Goal: Task Accomplishment & Management: Use online tool/utility

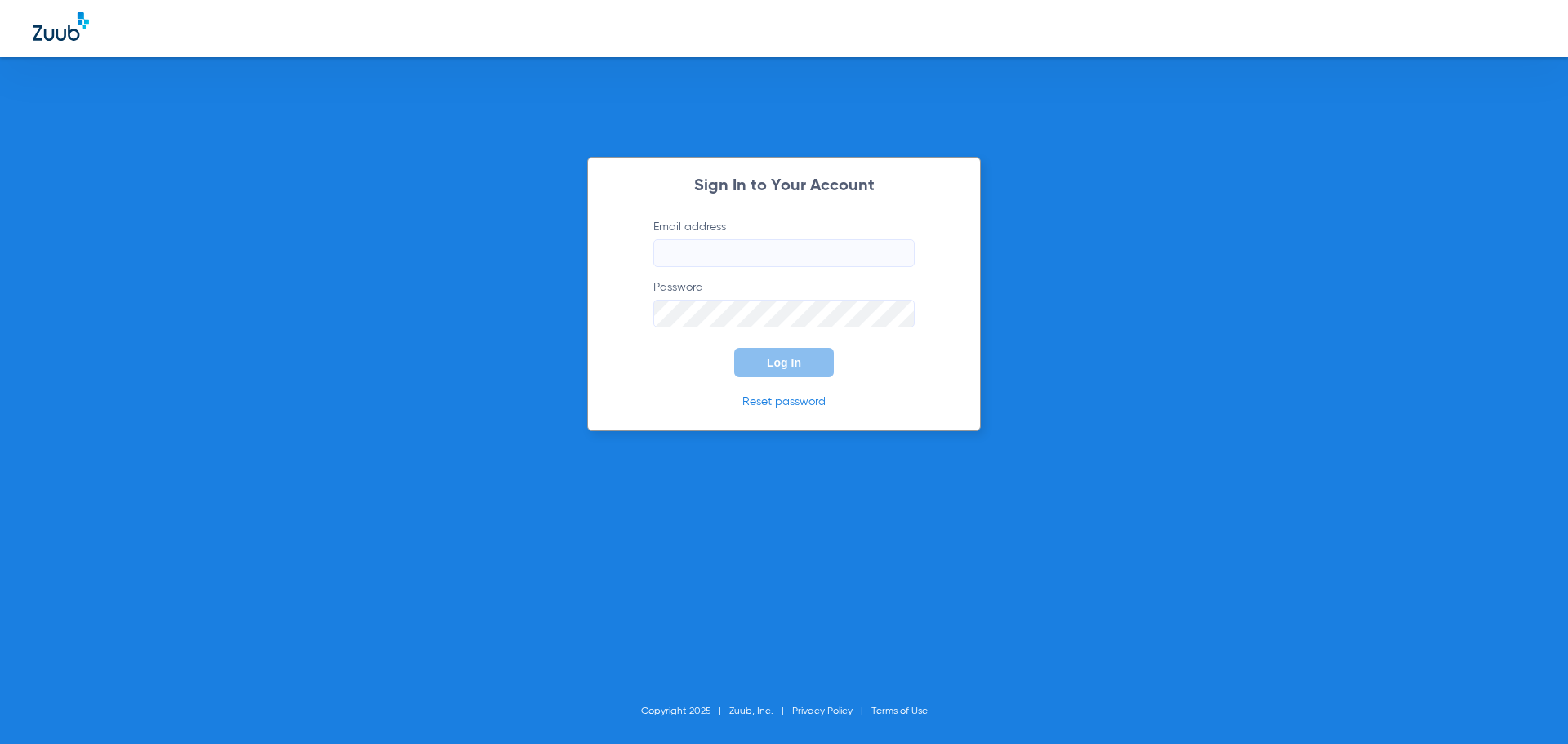
type input "[EMAIL_ADDRESS][DOMAIN_NAME]"
click at [764, 351] on button "Log In" at bounding box center [784, 363] width 100 height 29
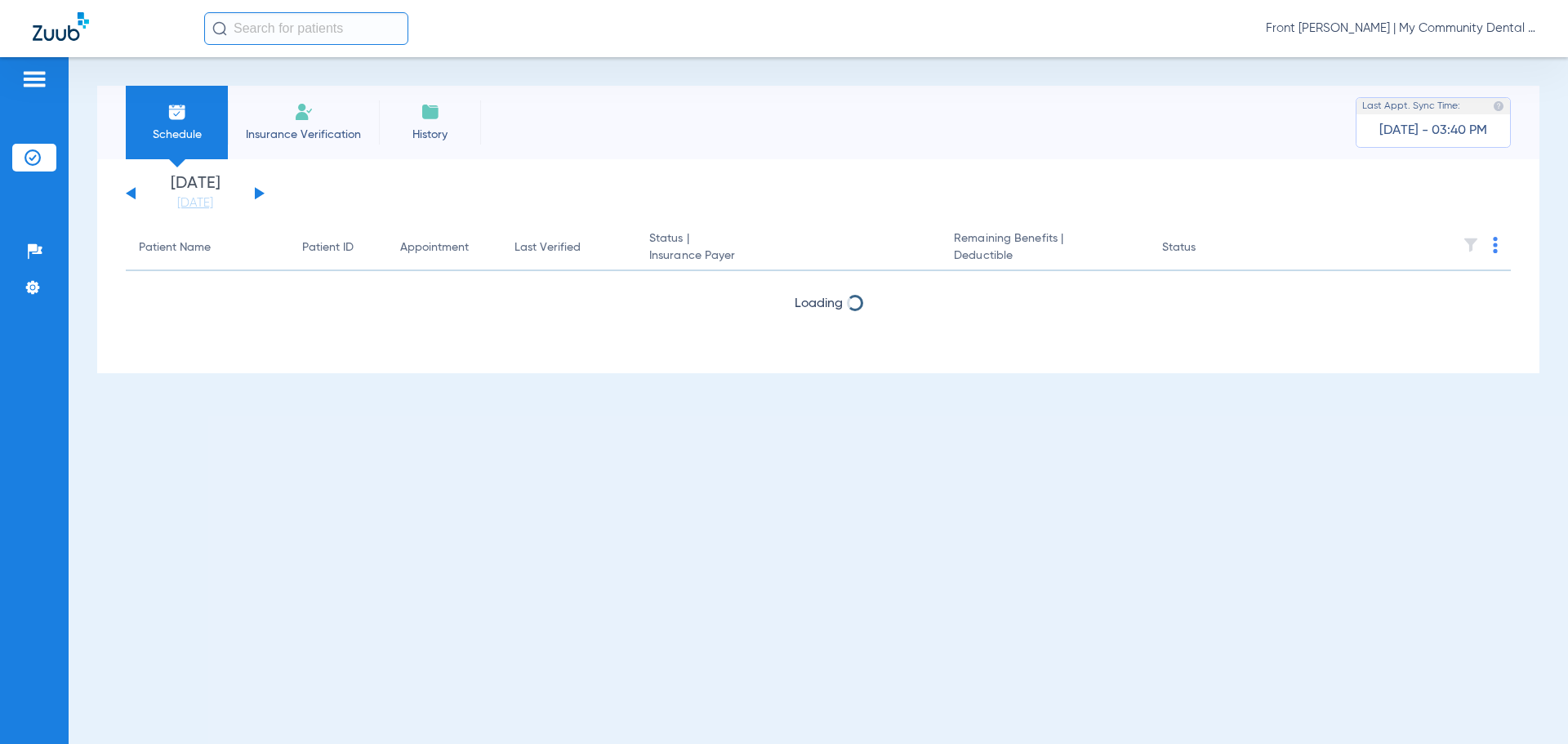
click at [259, 197] on div "[DATE] [DATE] [DATE] [DATE] [DATE] [DATE] [DATE] [DATE] [DATE] [DATE] [DATE] [D…" at bounding box center [195, 194] width 139 height 36
click at [257, 196] on button at bounding box center [259, 193] width 9 height 12
click at [258, 196] on button at bounding box center [259, 193] width 9 height 12
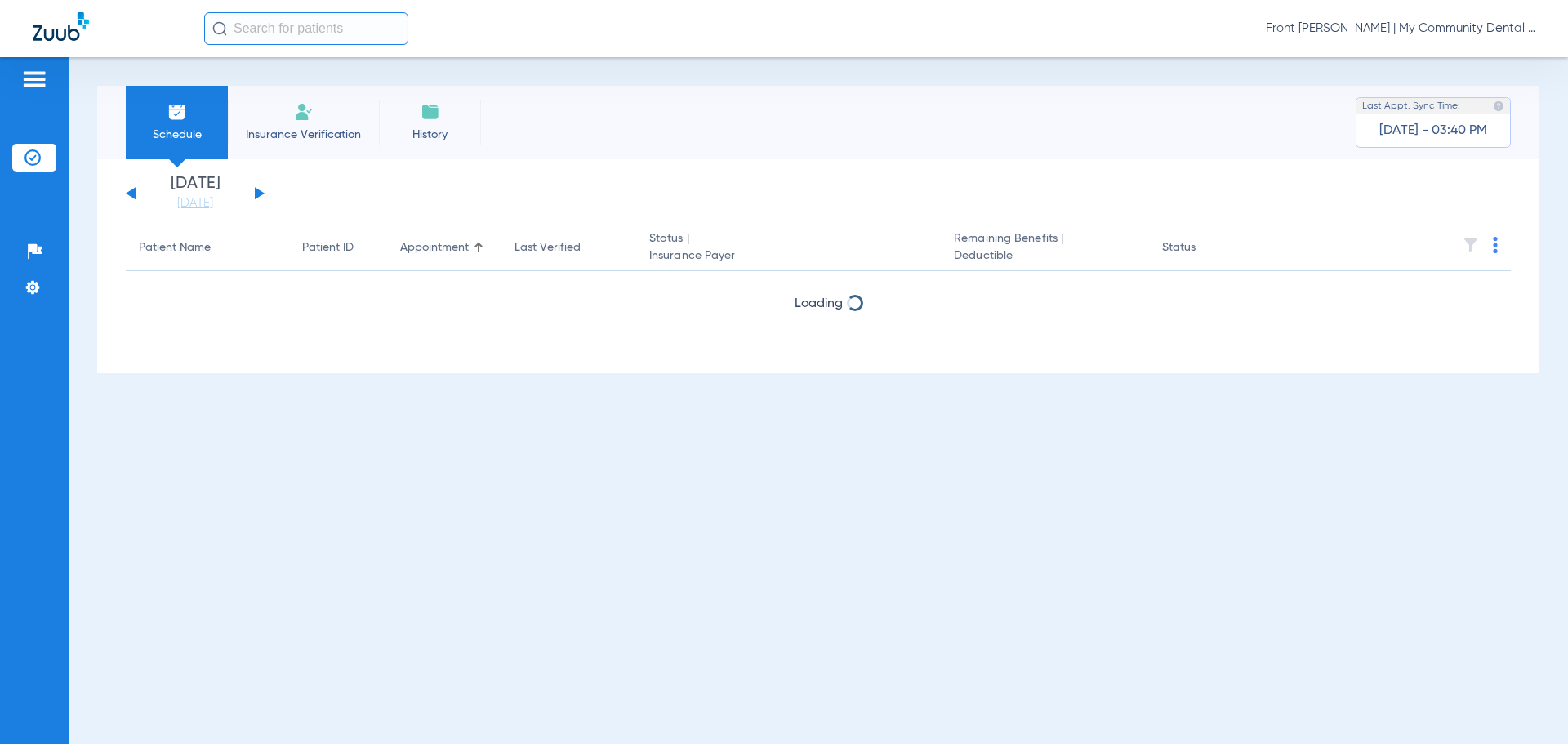
click at [258, 196] on button at bounding box center [259, 193] width 9 height 12
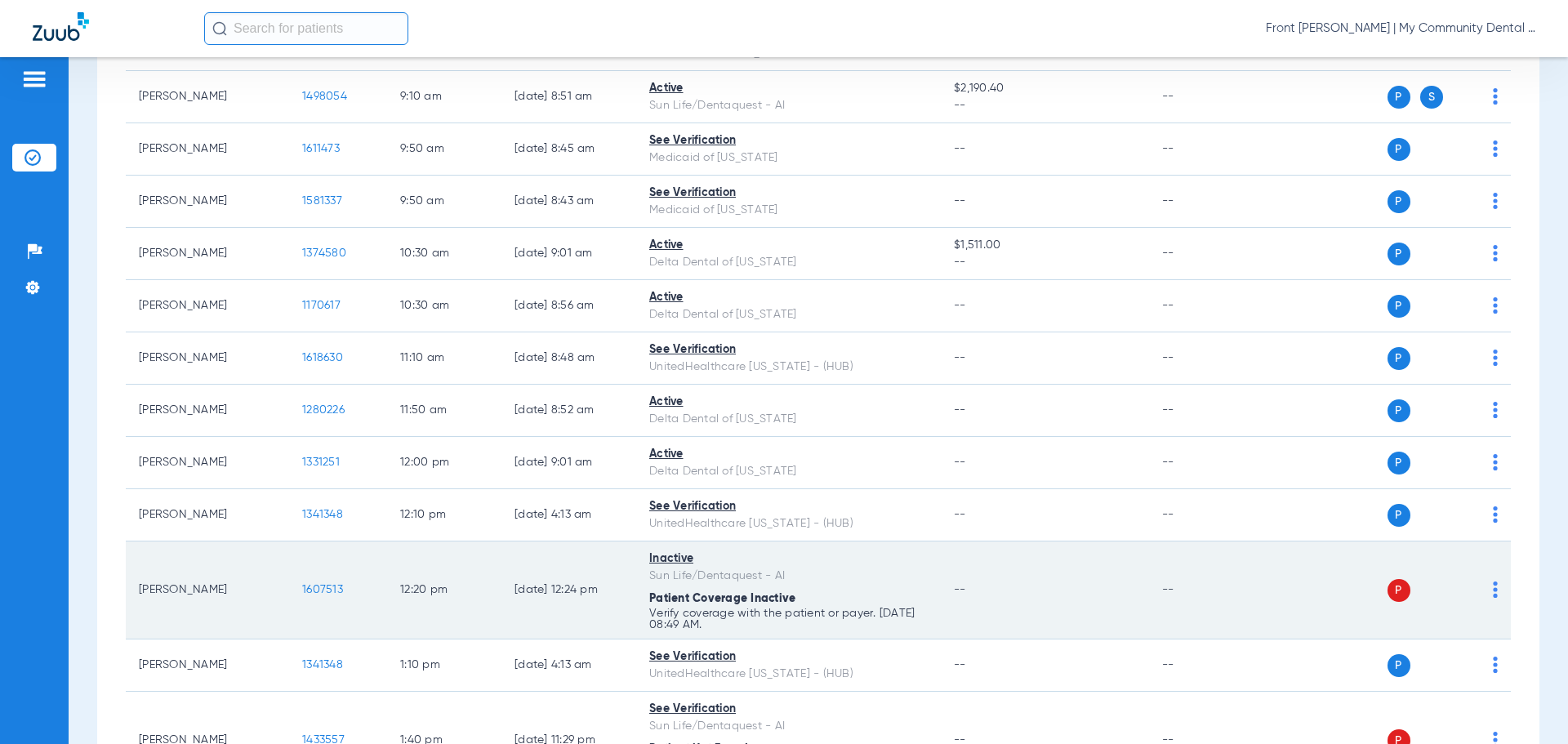
scroll to position [572, 0]
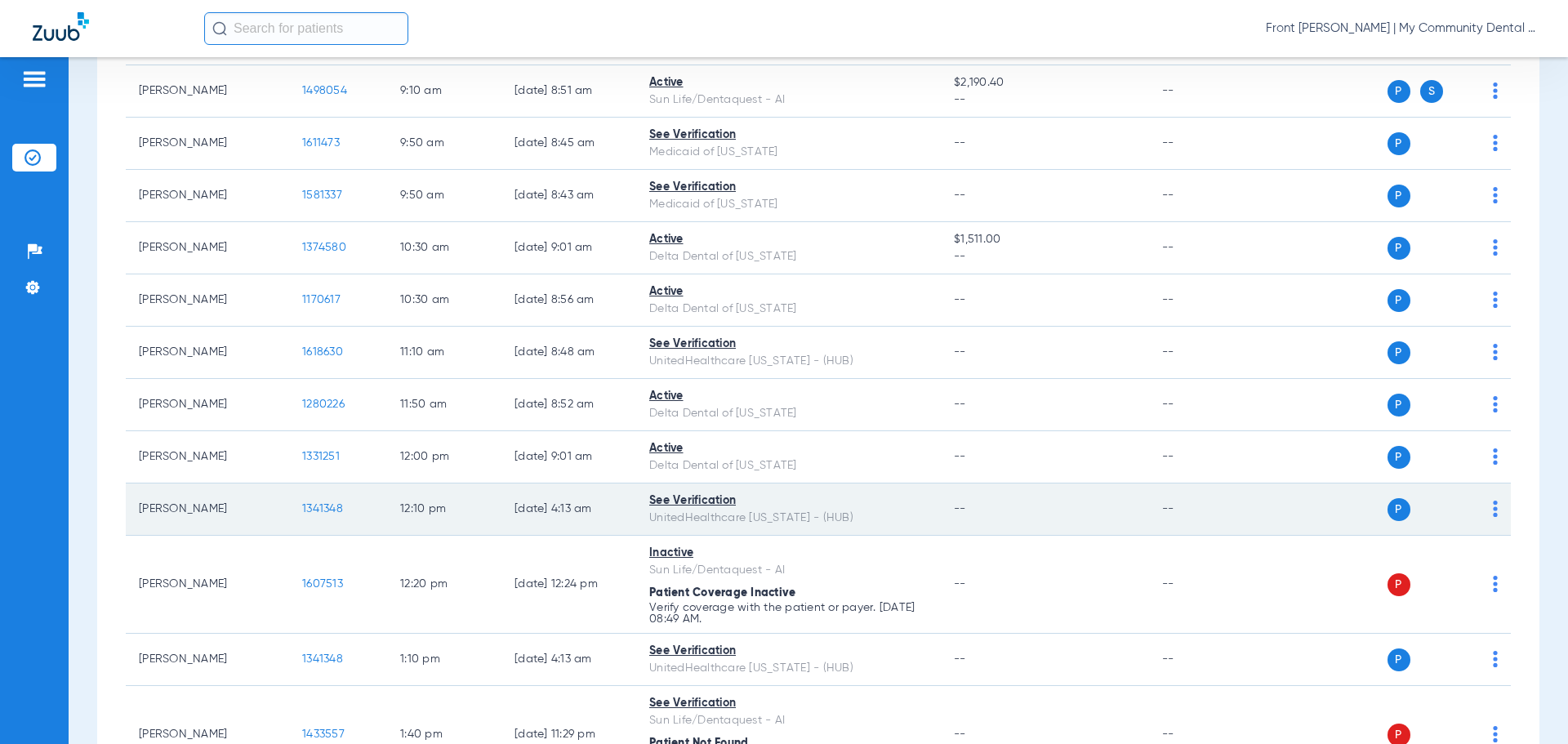
click at [310, 511] on span "1341348" at bounding box center [322, 509] width 41 height 11
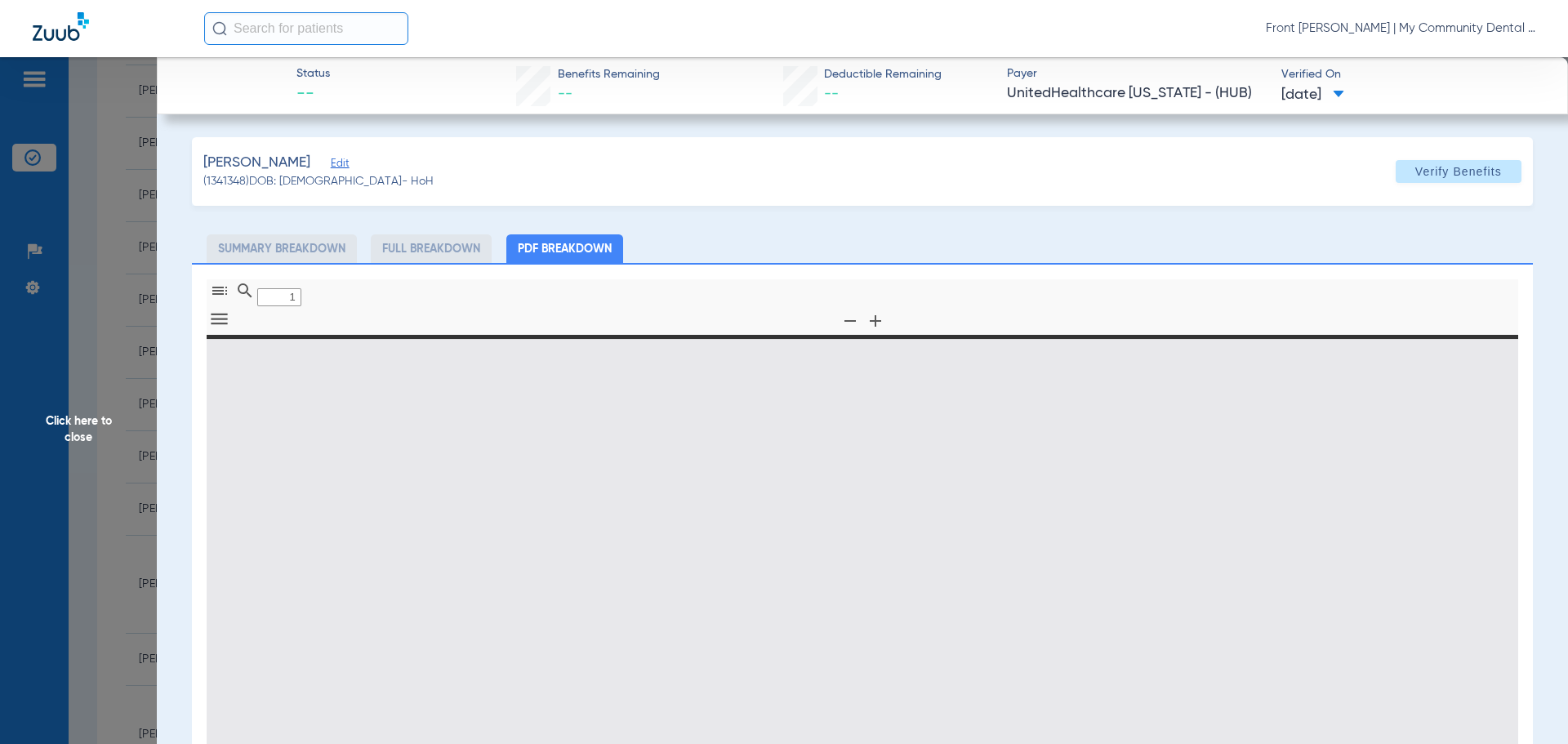
type input "0"
select select "page-width"
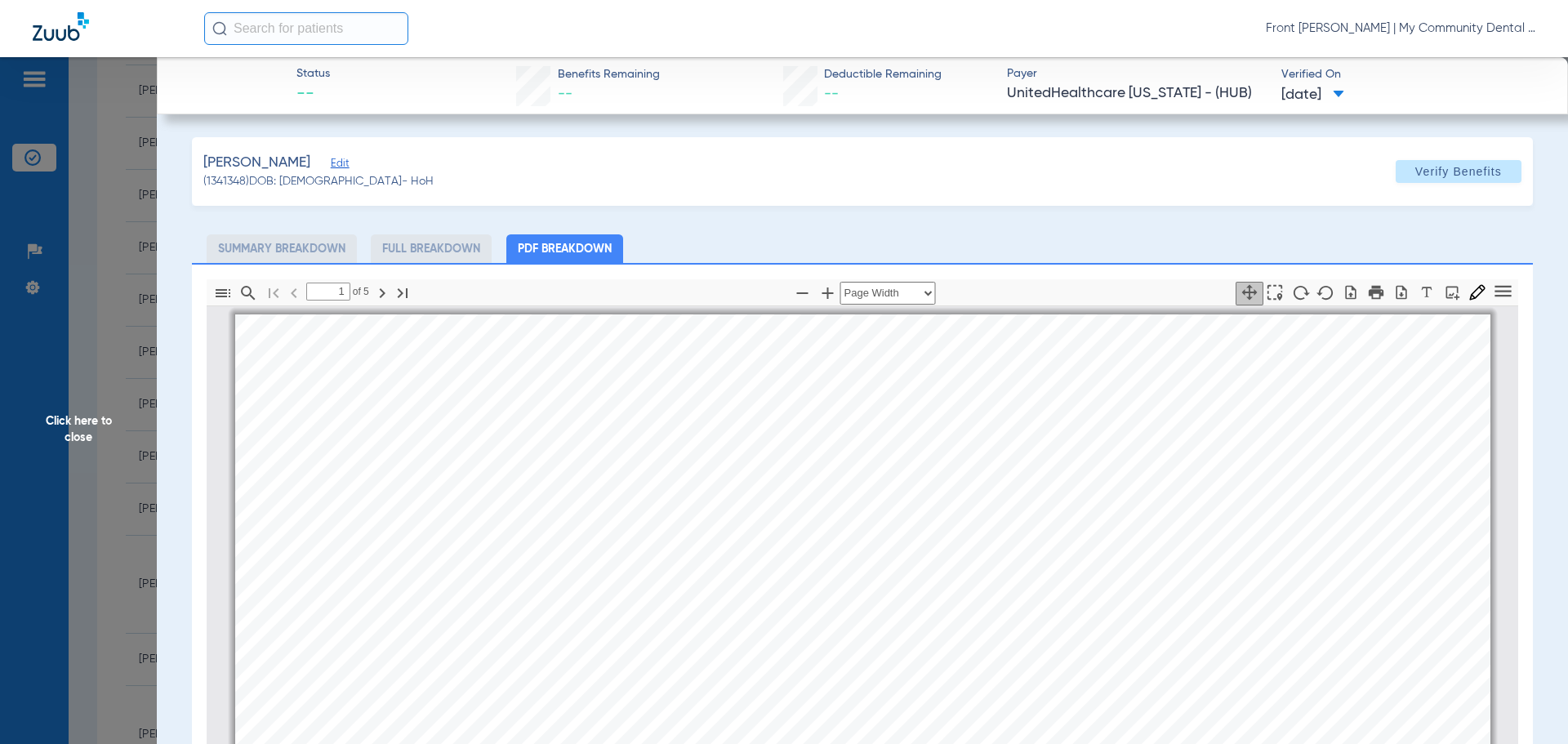
scroll to position [9, 0]
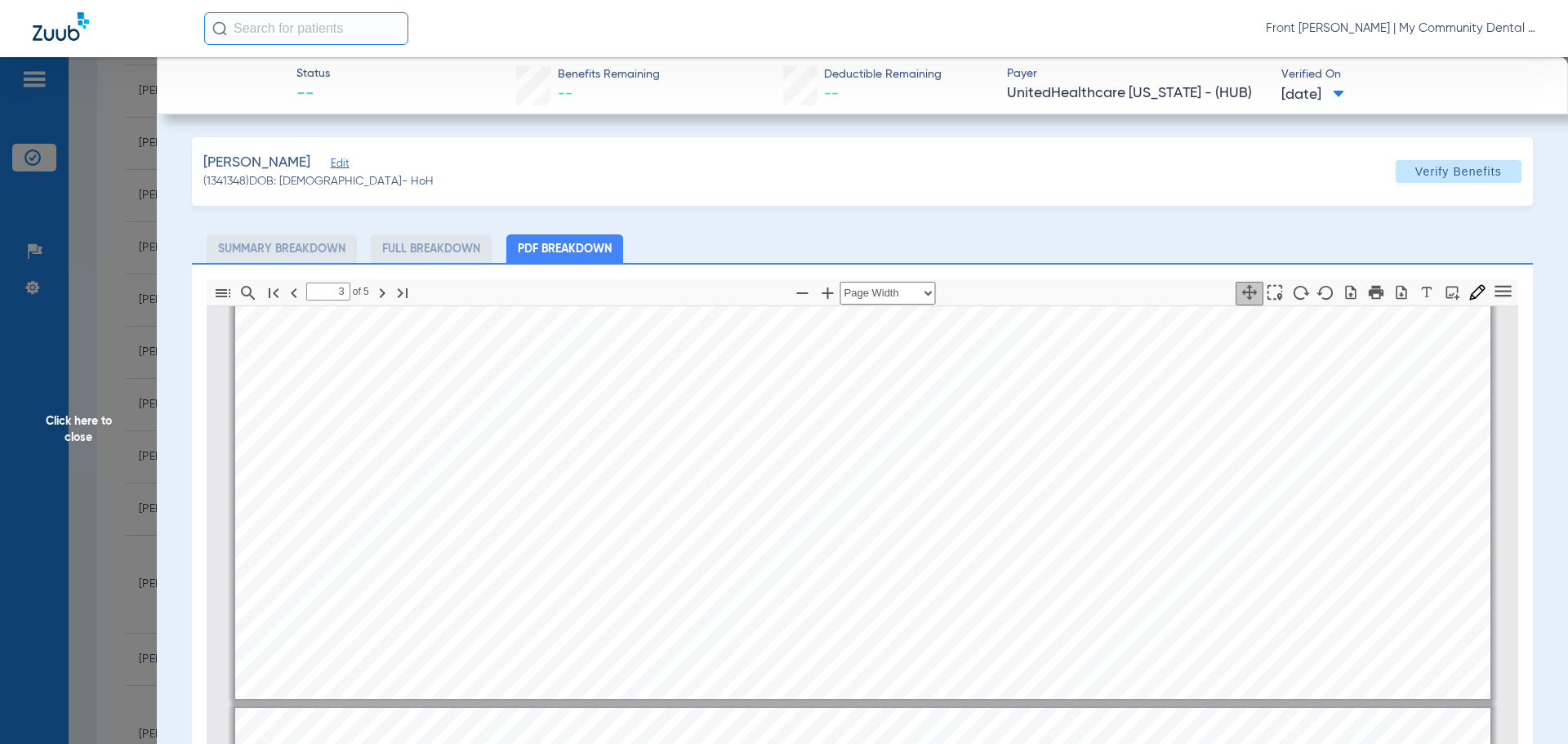
type input "4"
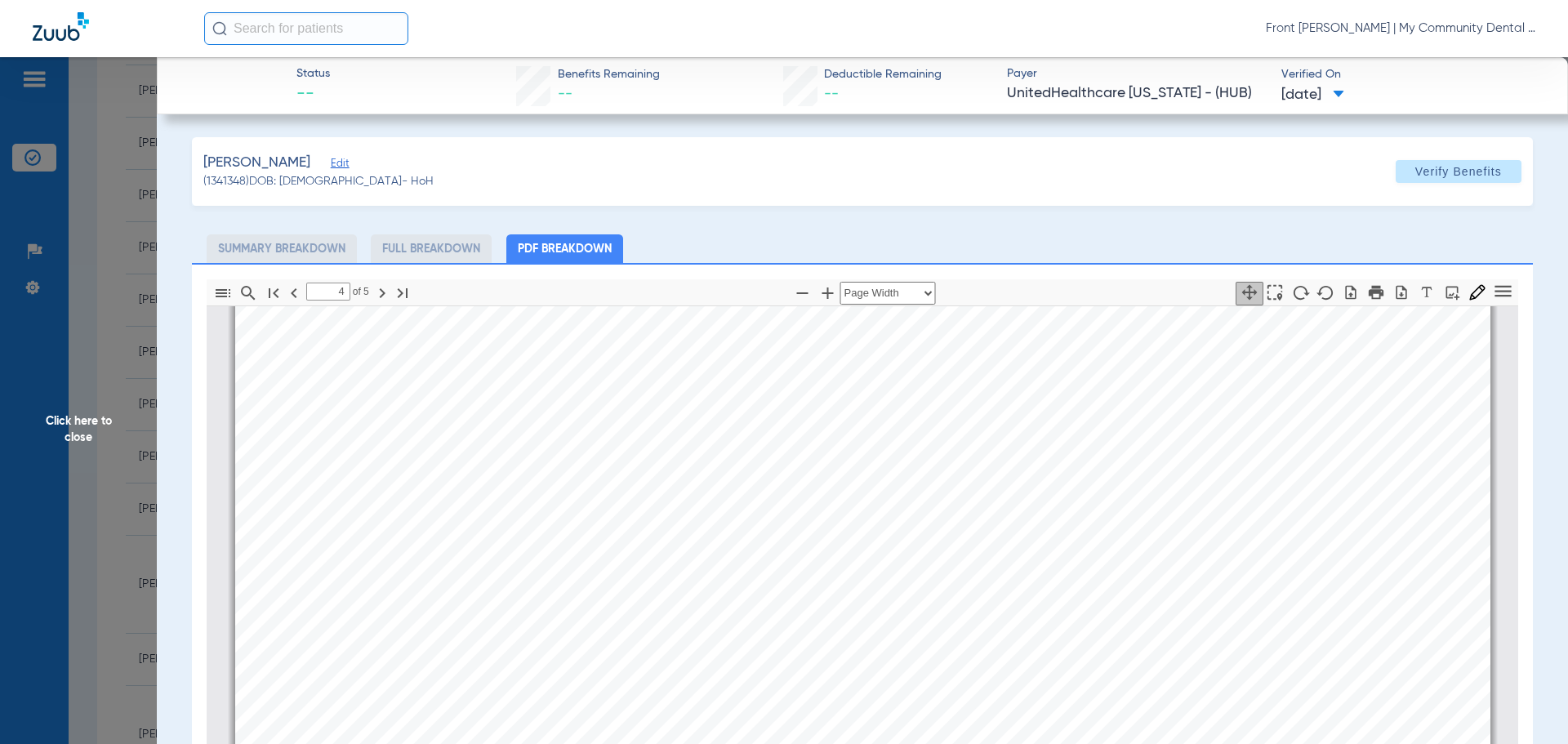
scroll to position [5727, 0]
click at [90, 445] on span "Click here to close" at bounding box center [78, 429] width 157 height 744
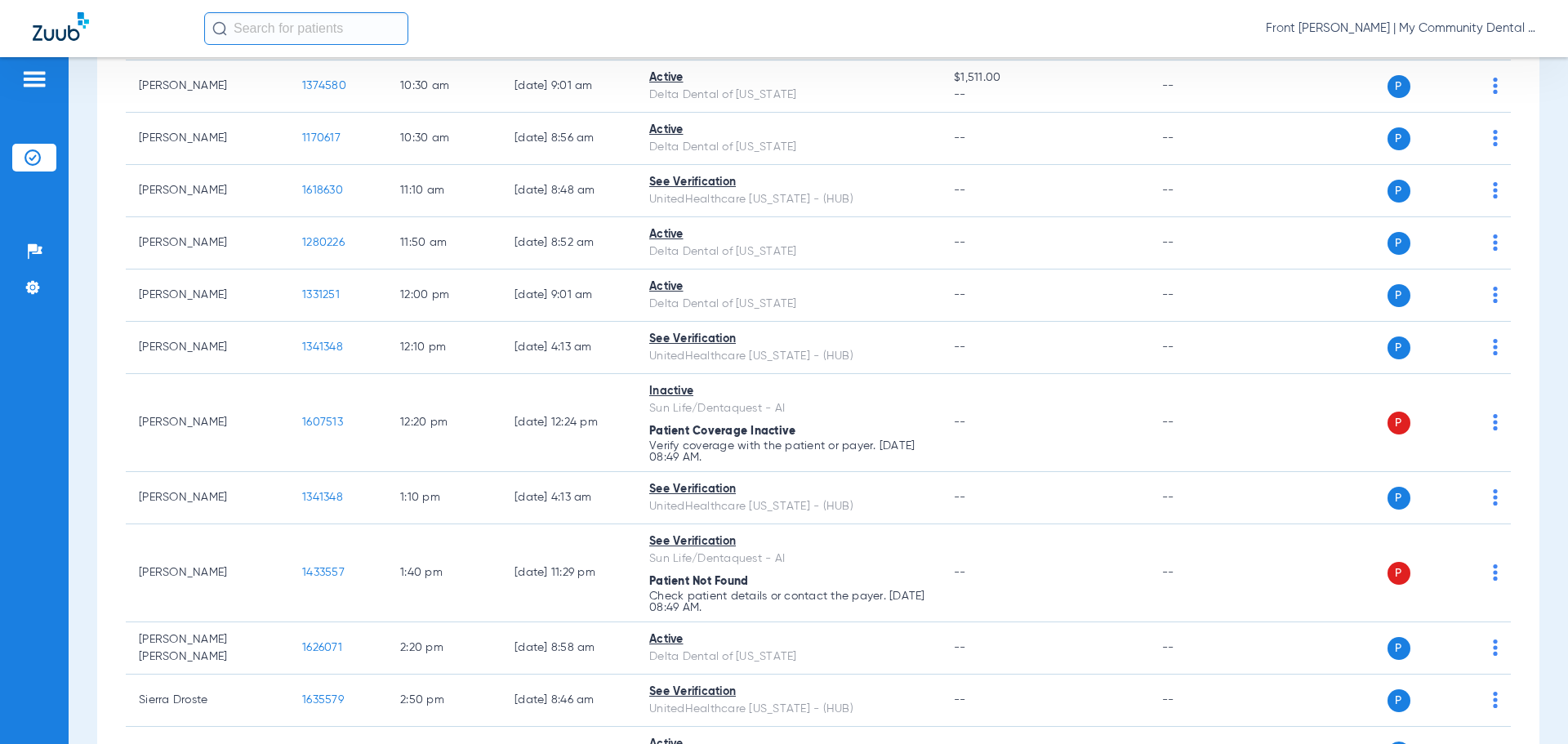
scroll to position [1030, 0]
